Goal: Task Accomplishment & Management: Use online tool/utility

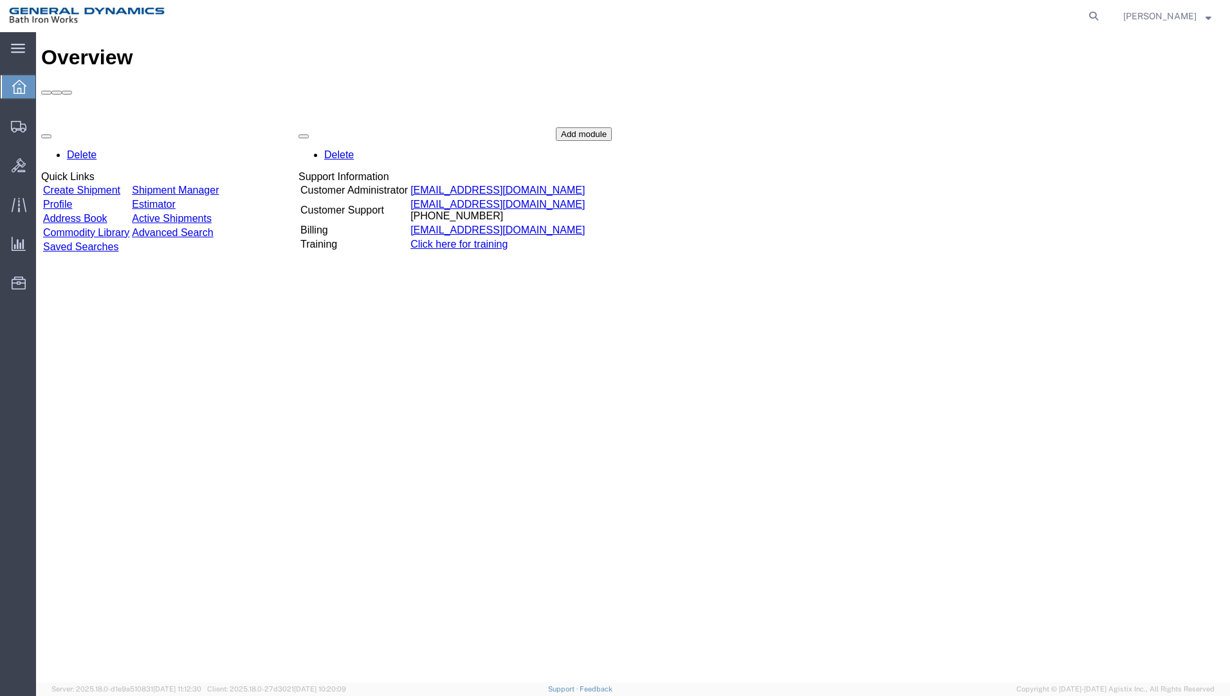
click at [116, 185] on link "Create Shipment" at bounding box center [81, 190] width 77 height 11
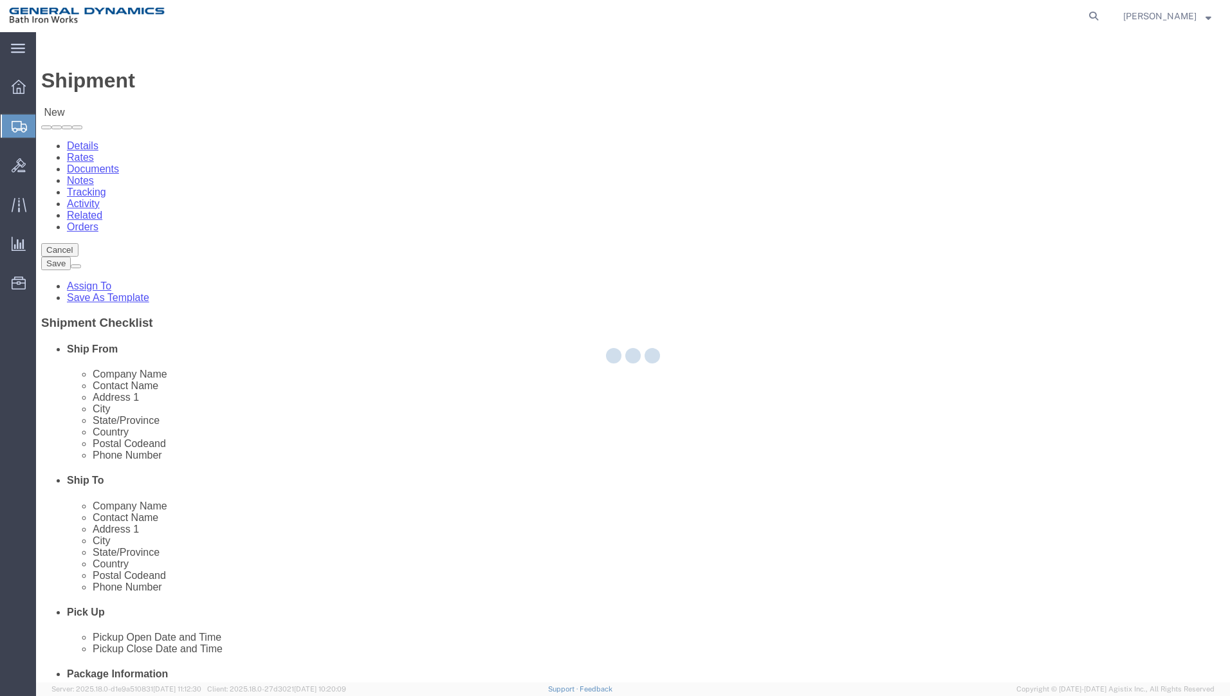
select select
